Goal: Task Accomplishment & Management: Use online tool/utility

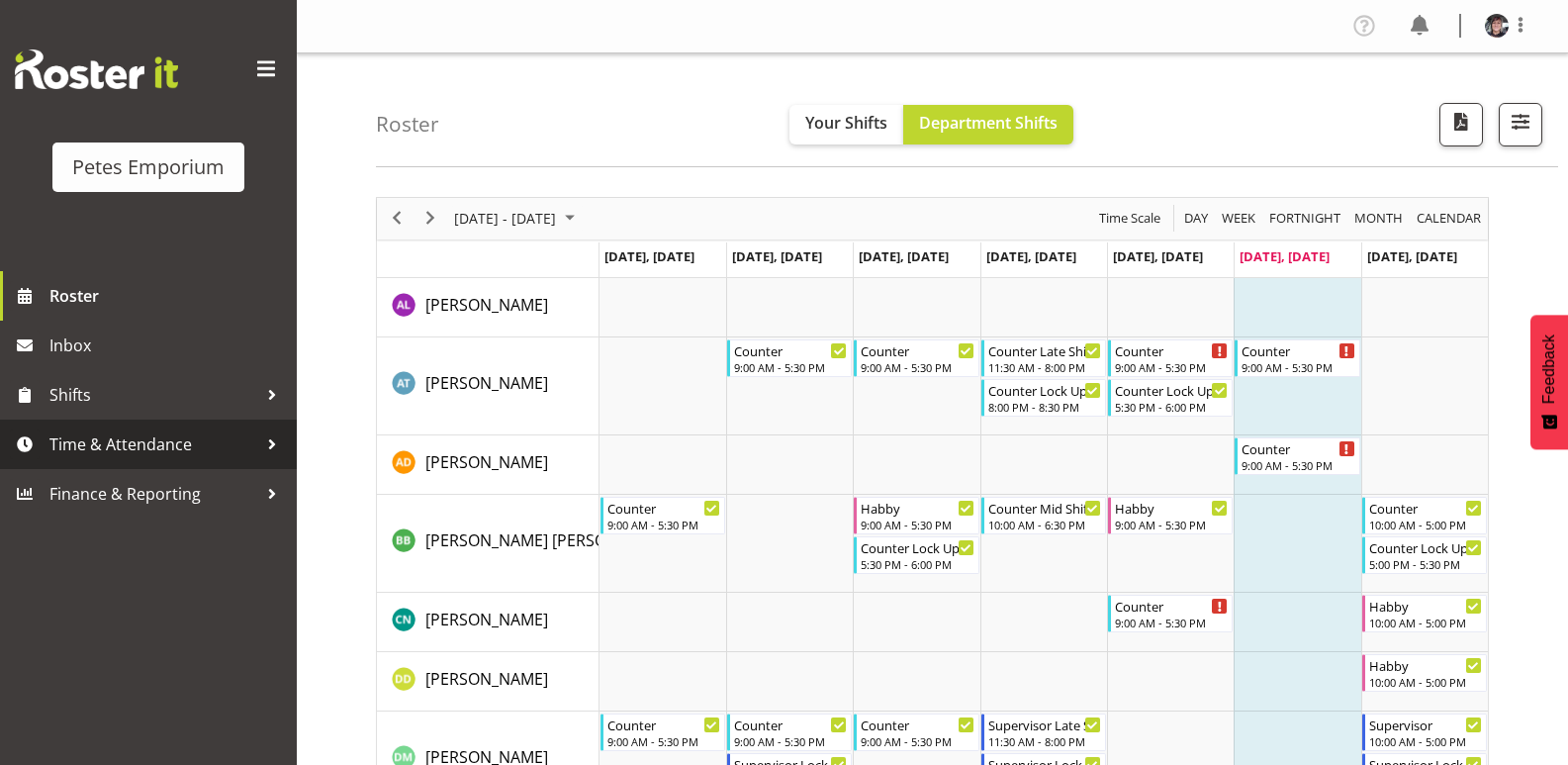
click at [136, 442] on span "Time & Attendance" at bounding box center [153, 445] width 208 height 30
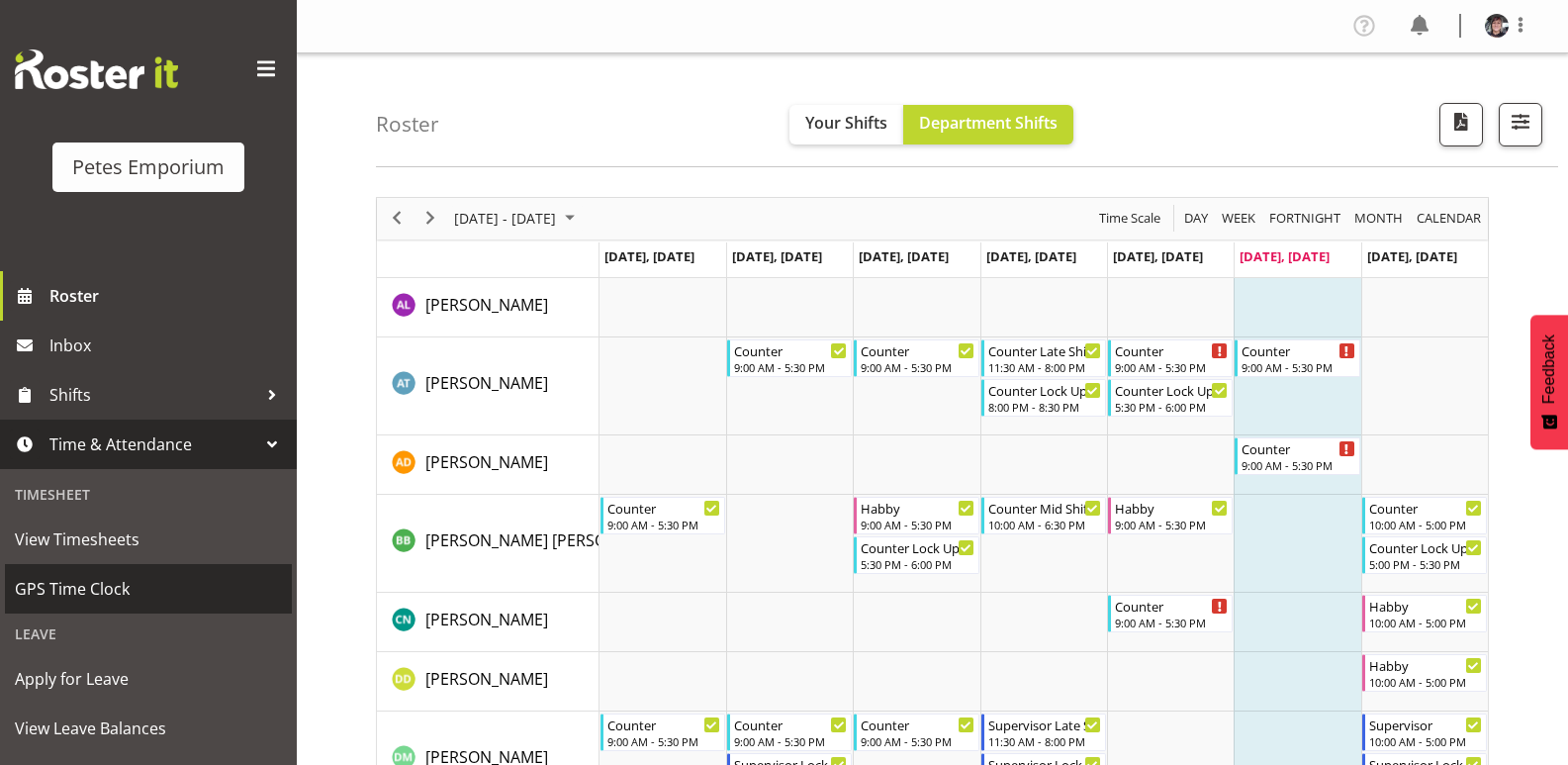
click at [119, 584] on span "GPS Time Clock" at bounding box center [148, 589] width 267 height 30
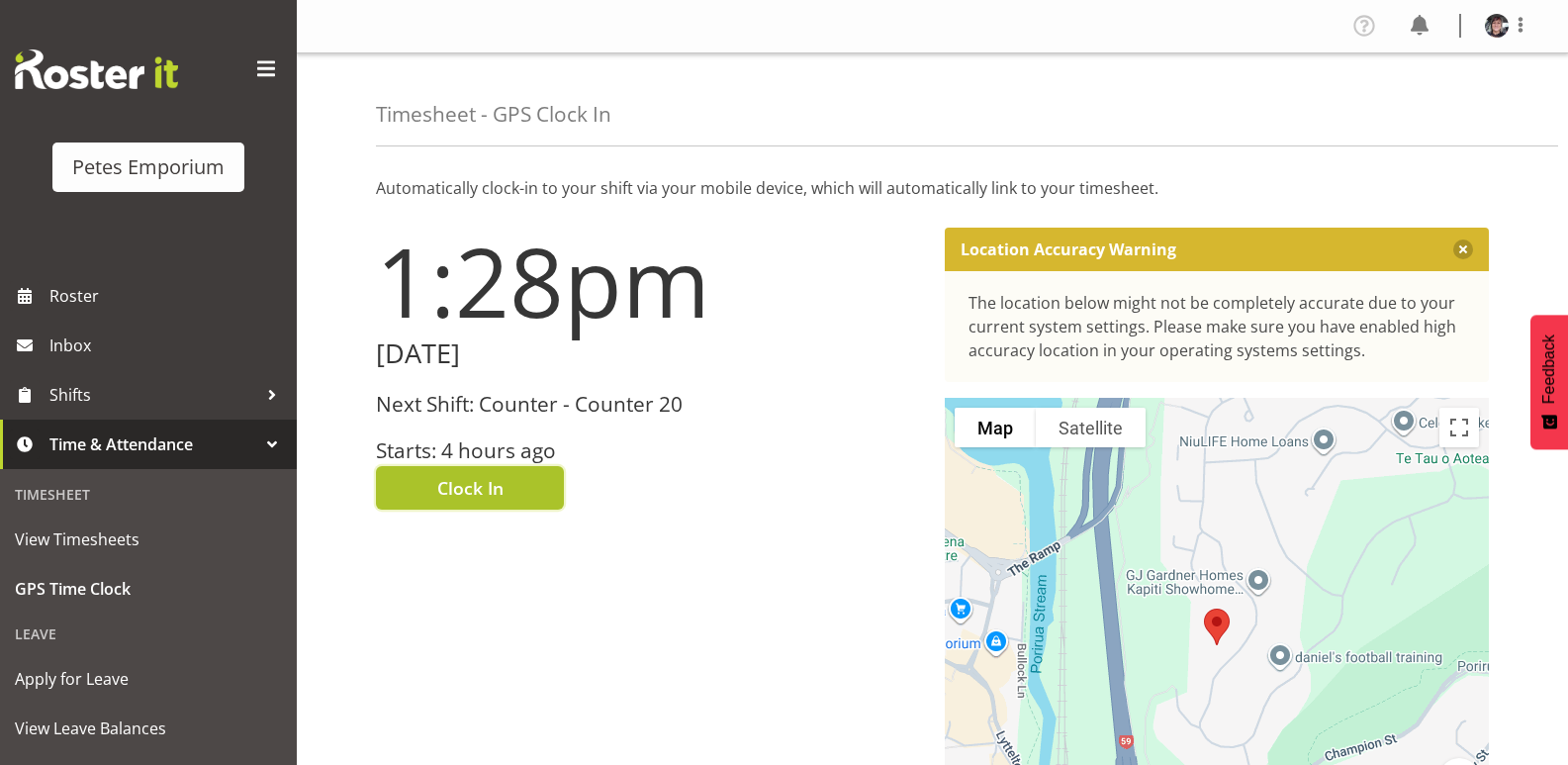
click at [462, 489] on span "Clock In" at bounding box center [470, 487] width 67 height 26
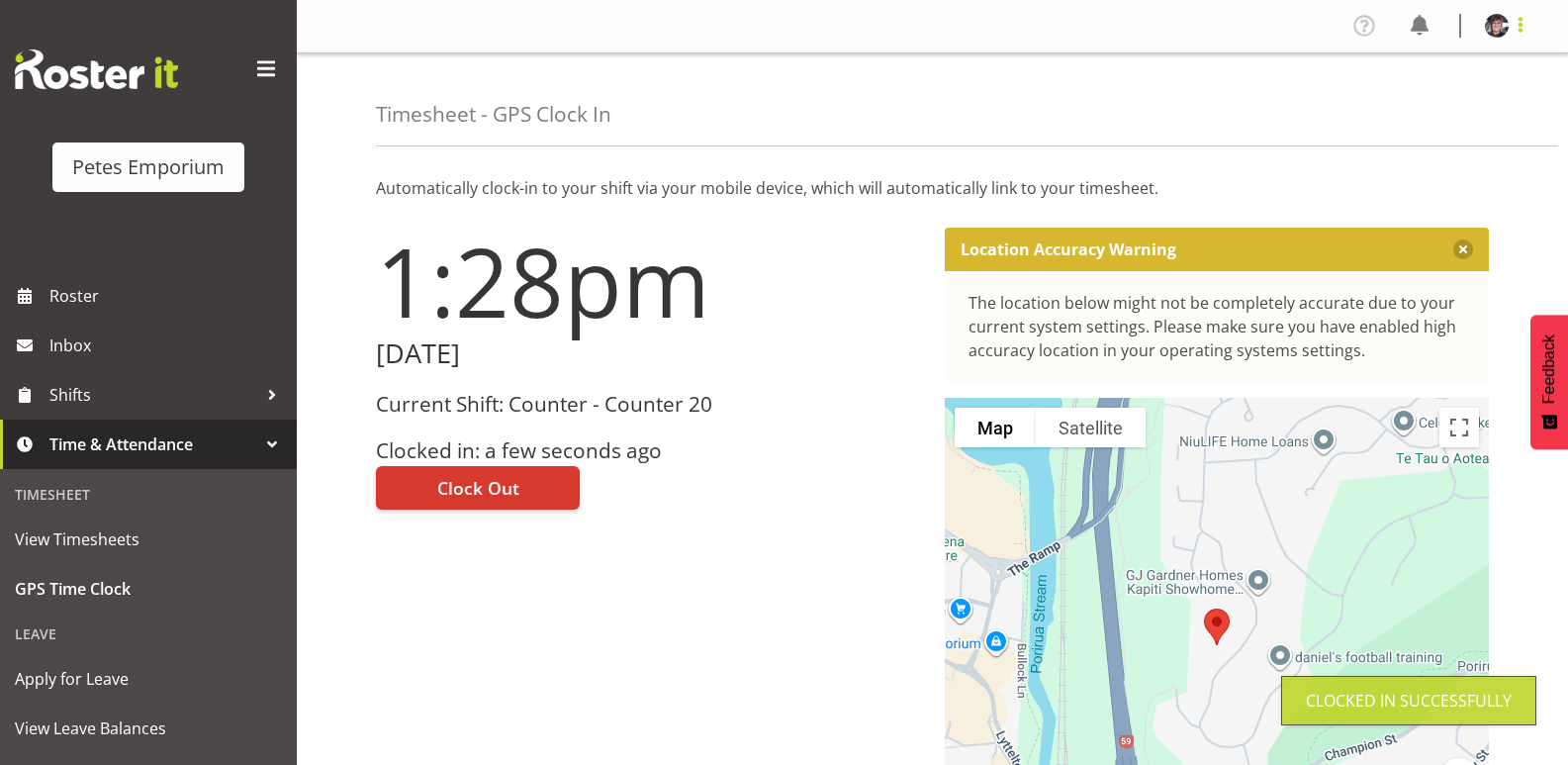
click at [1522, 26] on span at bounding box center [1520, 25] width 24 height 24
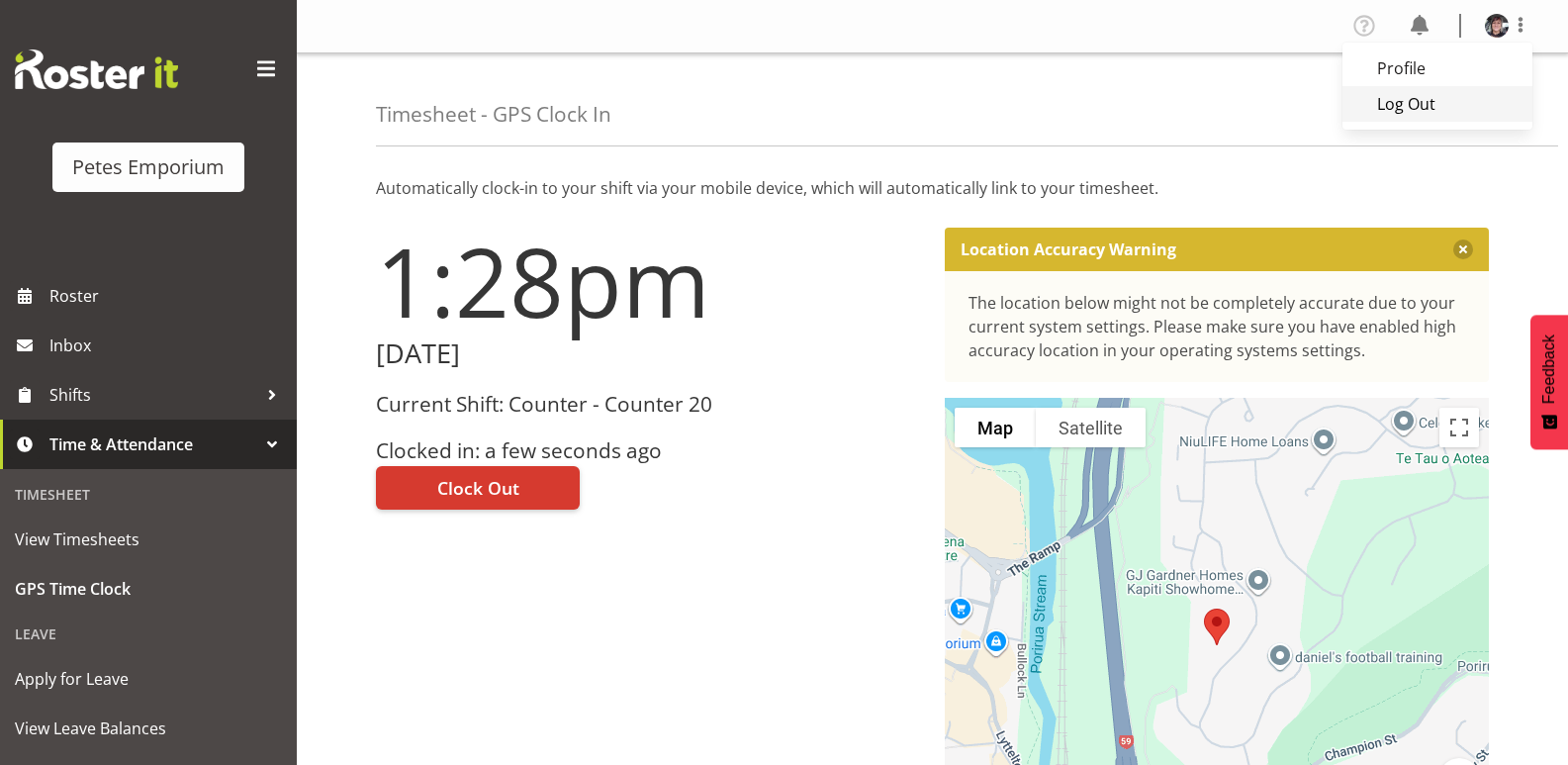
click at [1419, 99] on link "Log Out" at bounding box center [1437, 104] width 190 height 36
